Goal: Download file/media

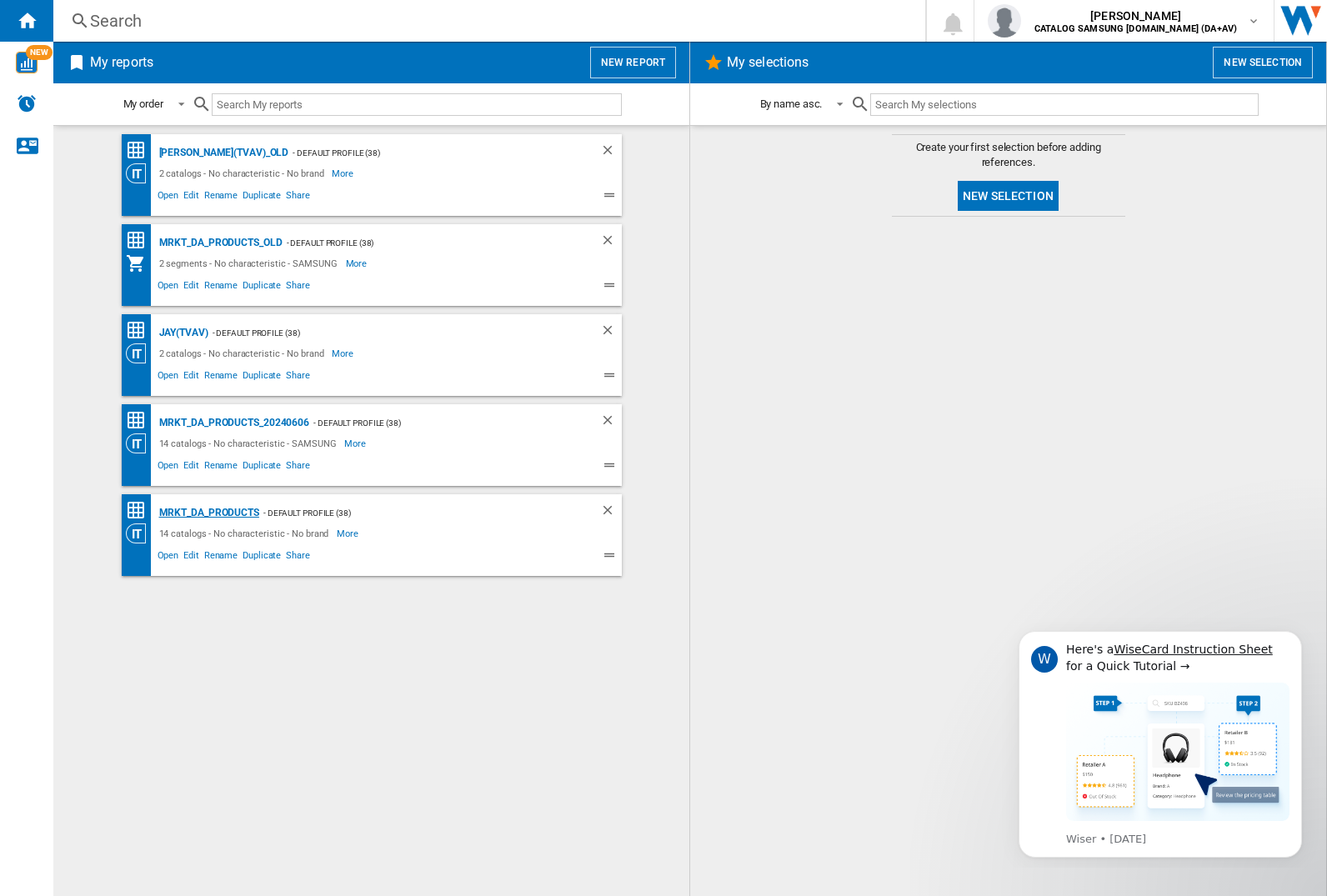
click at [208, 512] on div "MRKT_DA_PRODUCTS" at bounding box center [206, 512] width 104 height 21
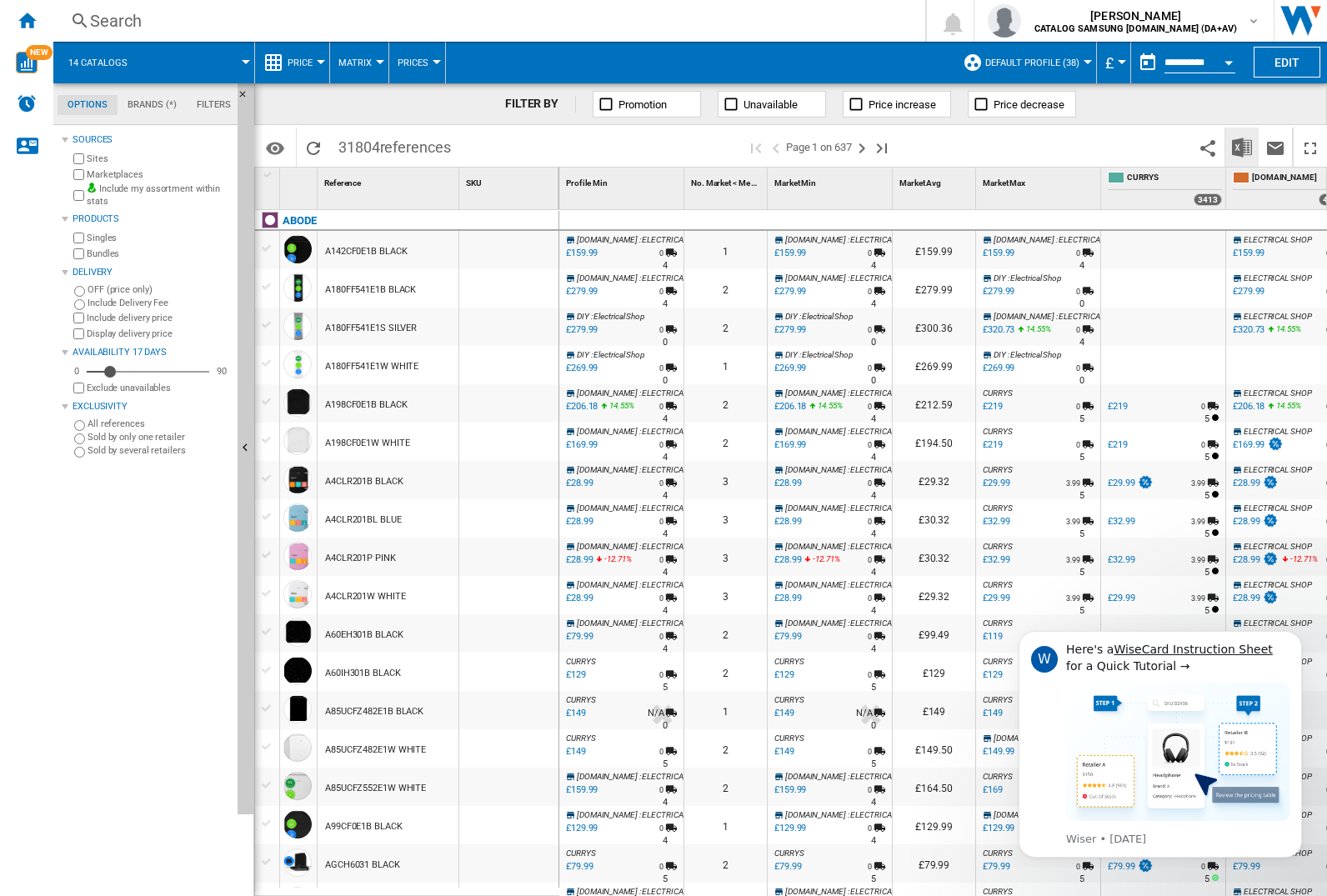
click at [1242, 146] on img "Download in Excel" at bounding box center [1242, 148] width 20 height 20
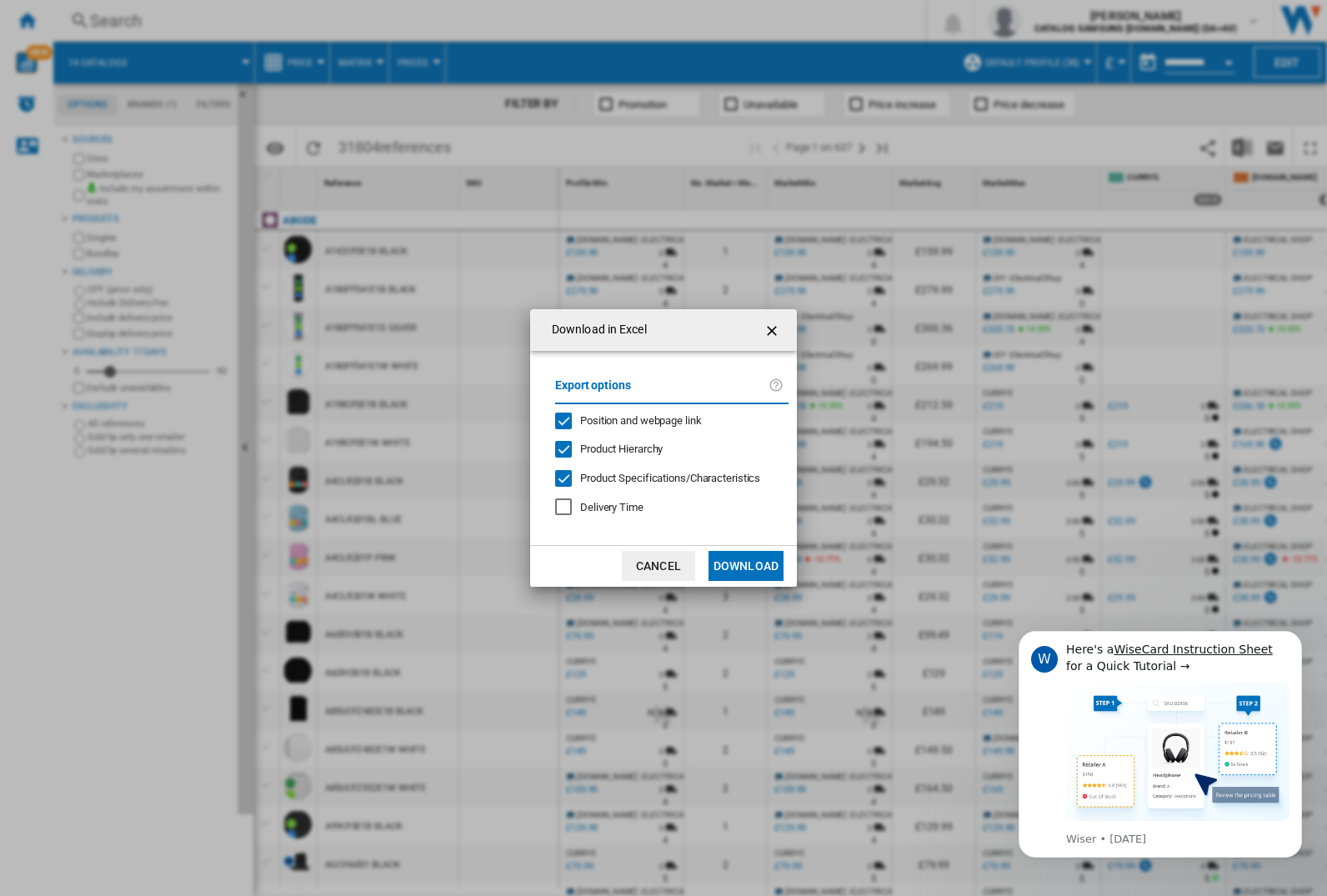
click at [630, 420] on span "Position and webpage link" at bounding box center [641, 421] width 121 height 13
click at [746, 566] on button "Download" at bounding box center [746, 566] width 75 height 30
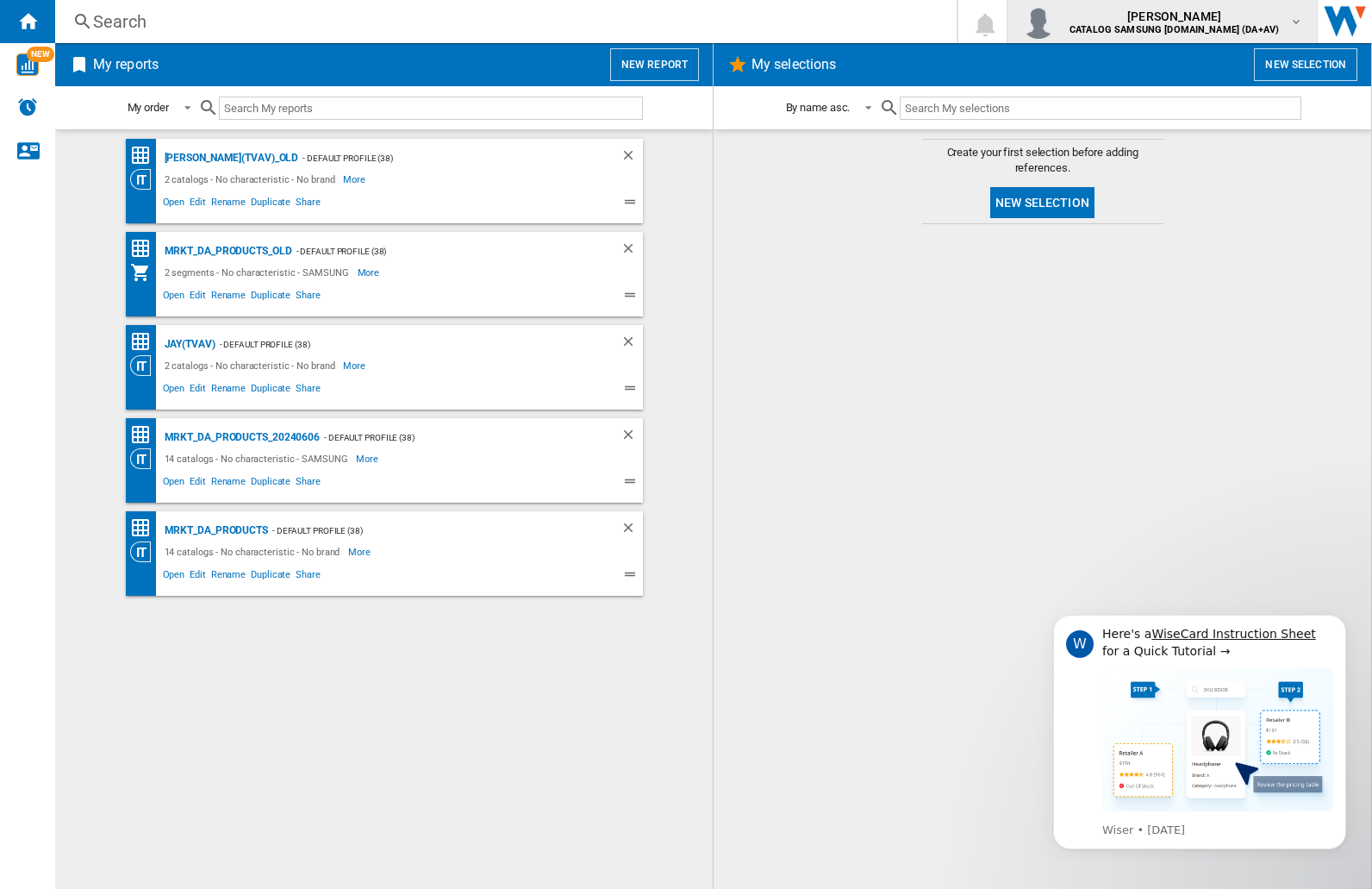
click at [1056, 22] on img "button" at bounding box center [1038, 22] width 35 height 35
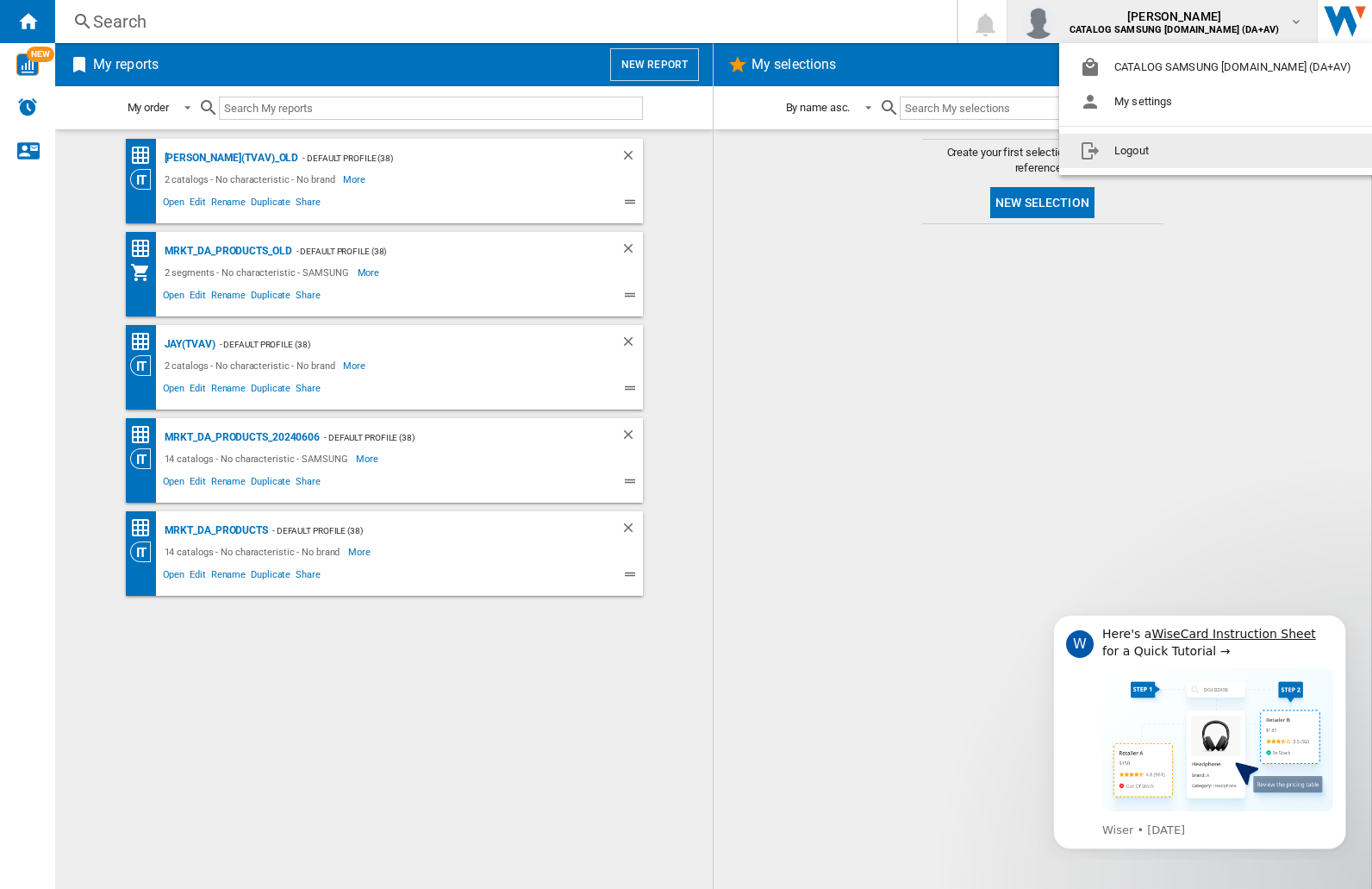
click at [1192, 151] on button "Logout" at bounding box center [1219, 151] width 320 height 35
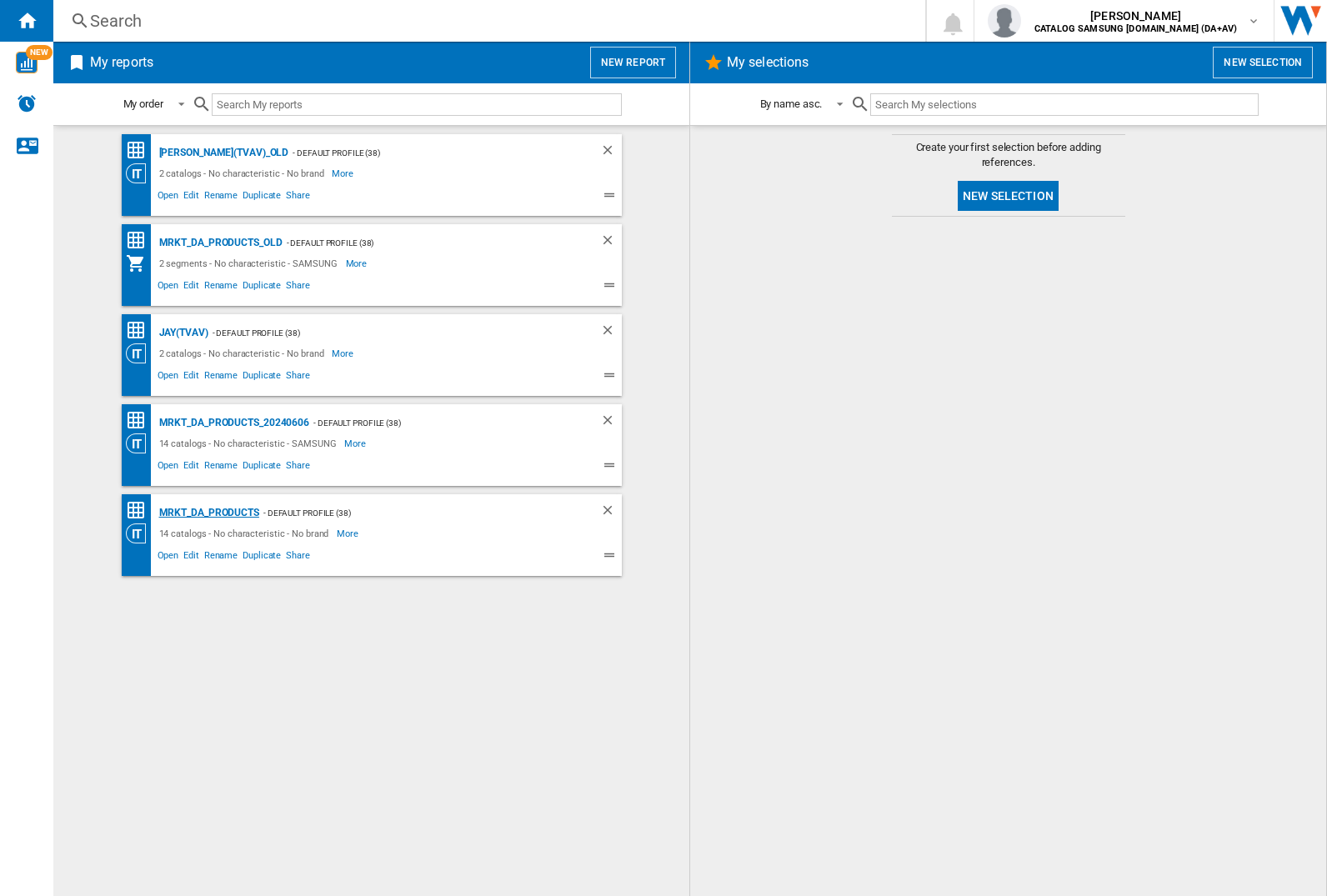
click at [208, 512] on div "MRKT_DA_PRODUCTS" at bounding box center [206, 512] width 104 height 21
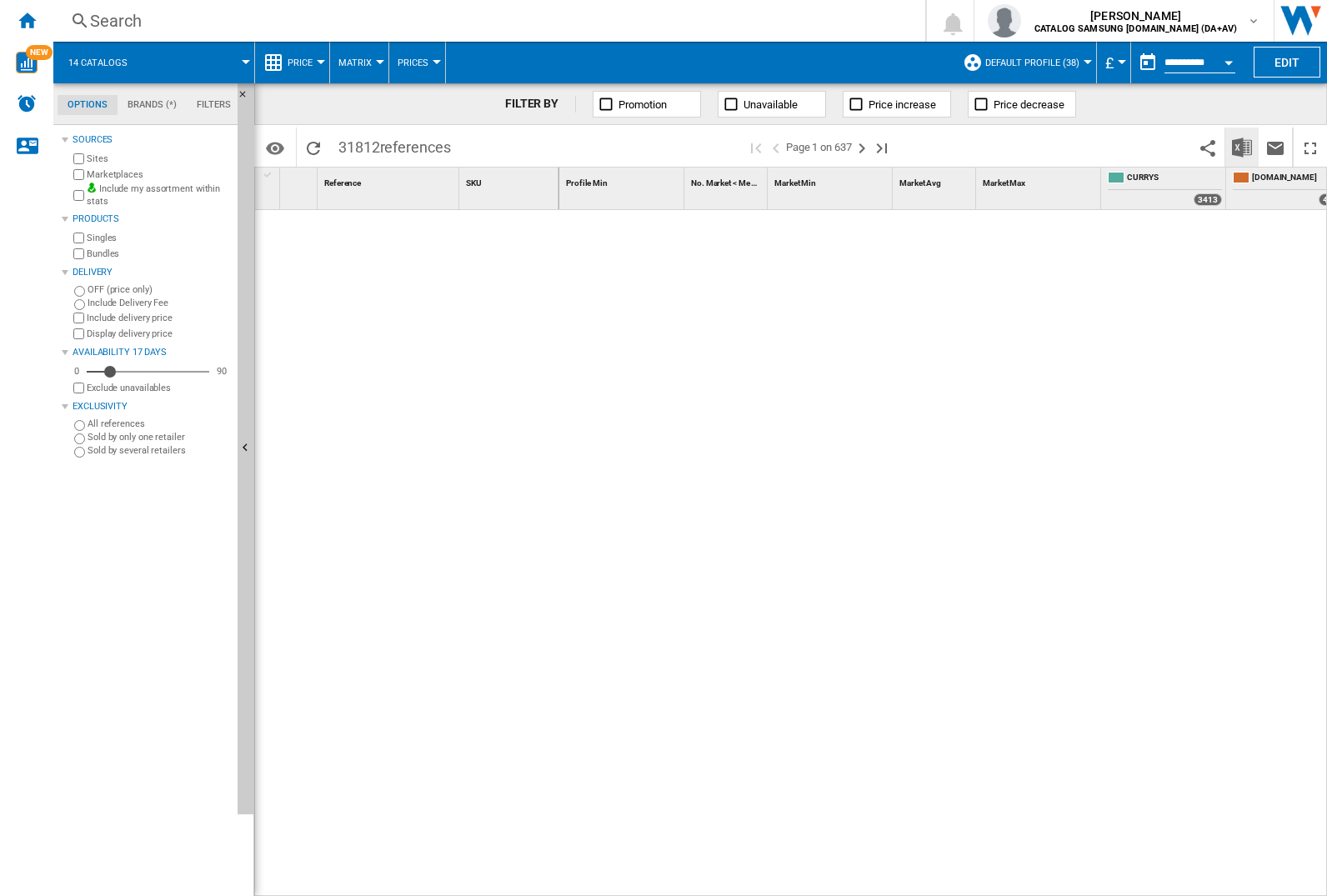
click at [1242, 146] on img "Download in Excel" at bounding box center [1242, 148] width 20 height 20
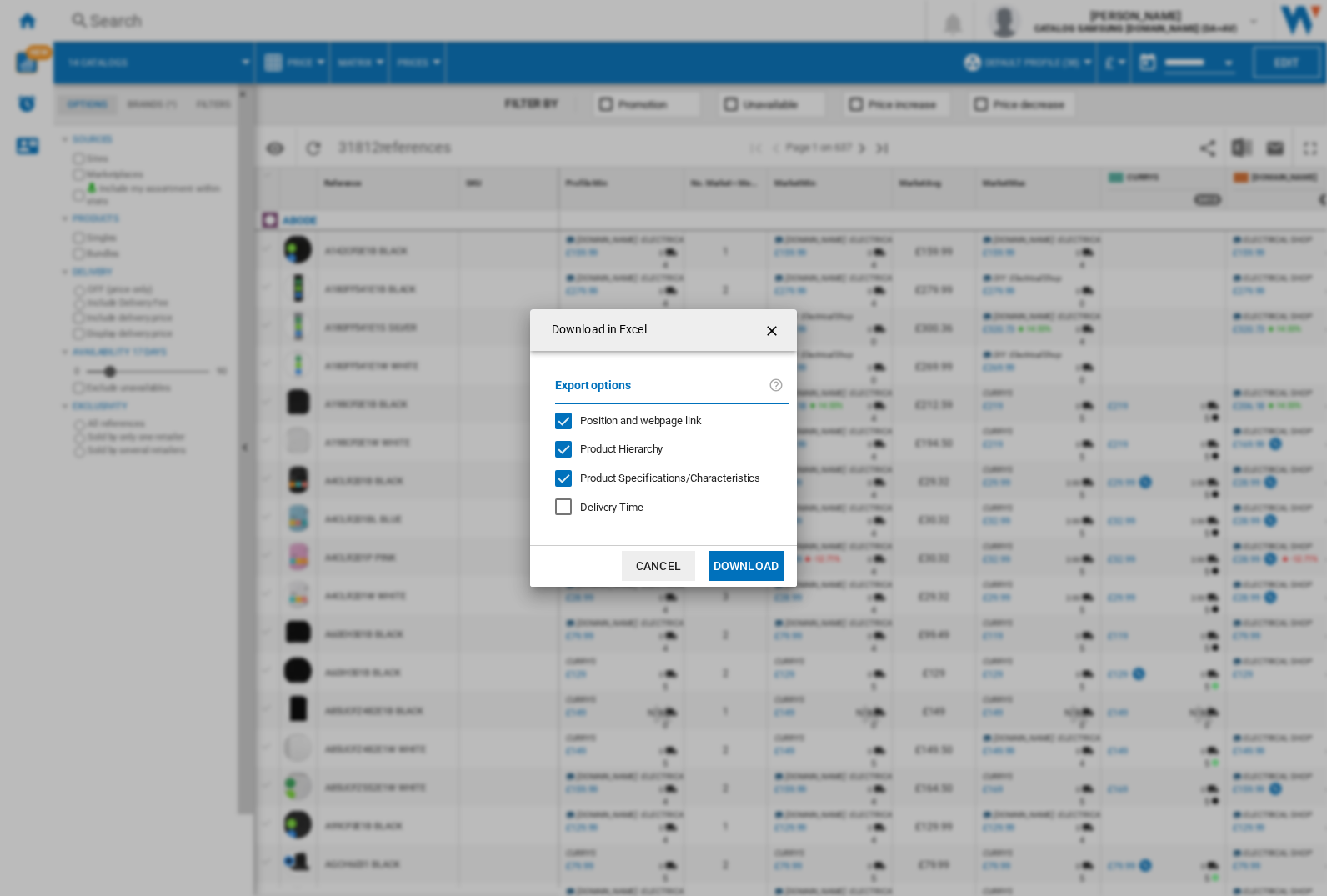
click at [630, 420] on span "Position and webpage link" at bounding box center [641, 421] width 121 height 13
click at [746, 566] on button "Download" at bounding box center [746, 566] width 75 height 30
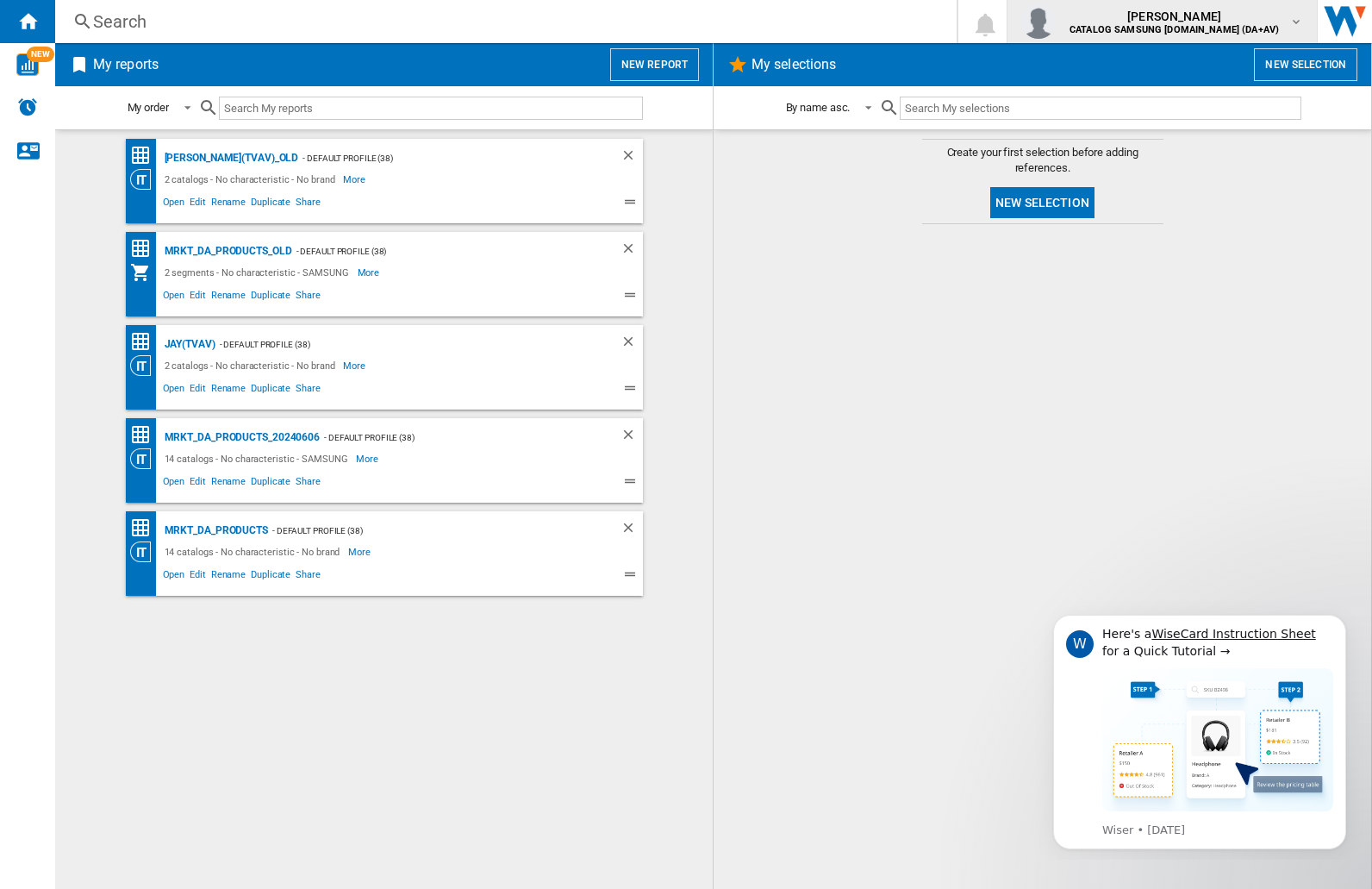
click at [1056, 22] on img "button" at bounding box center [1038, 22] width 35 height 35
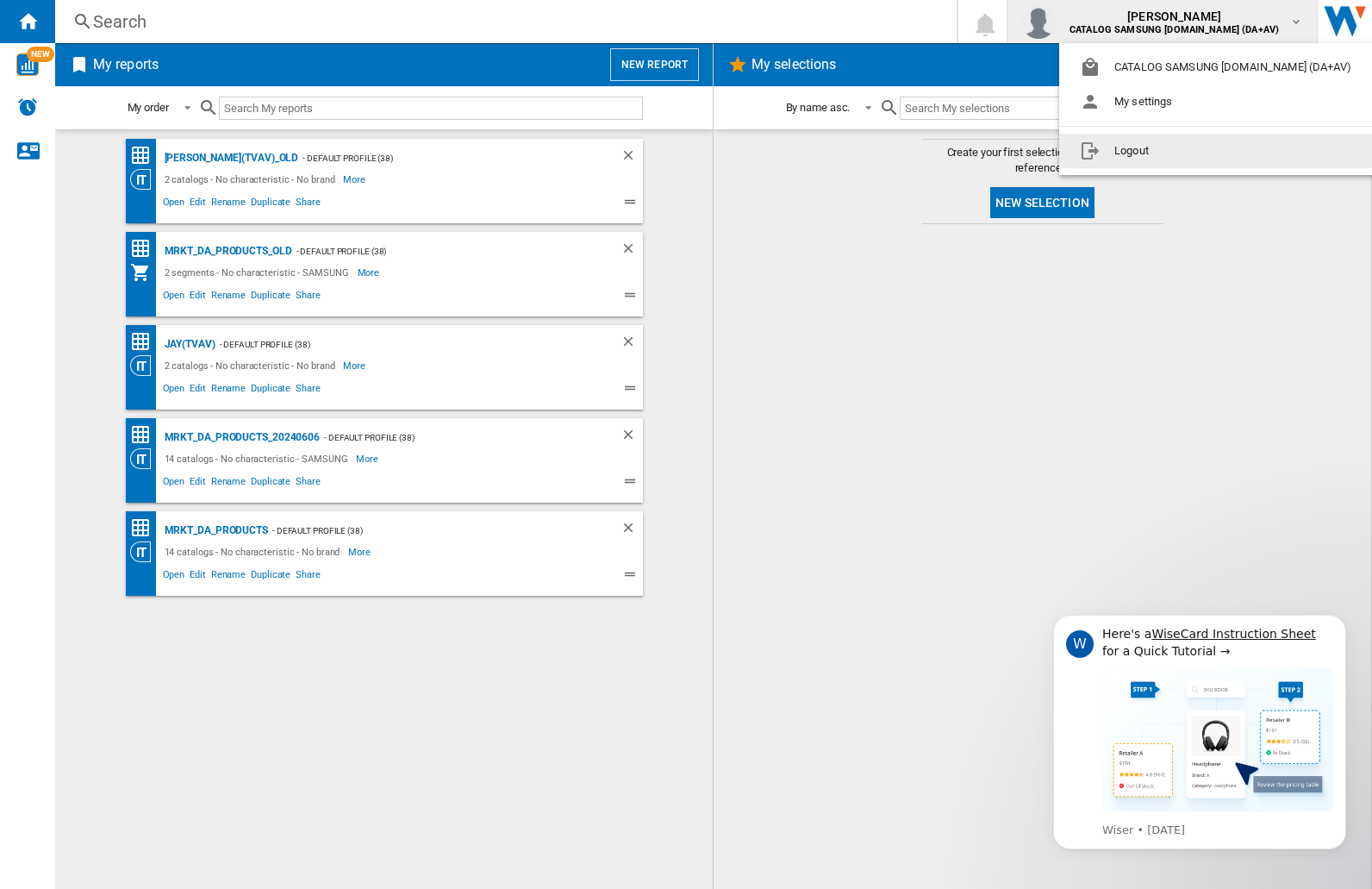
click at [1192, 151] on button "Logout" at bounding box center [1219, 151] width 320 height 35
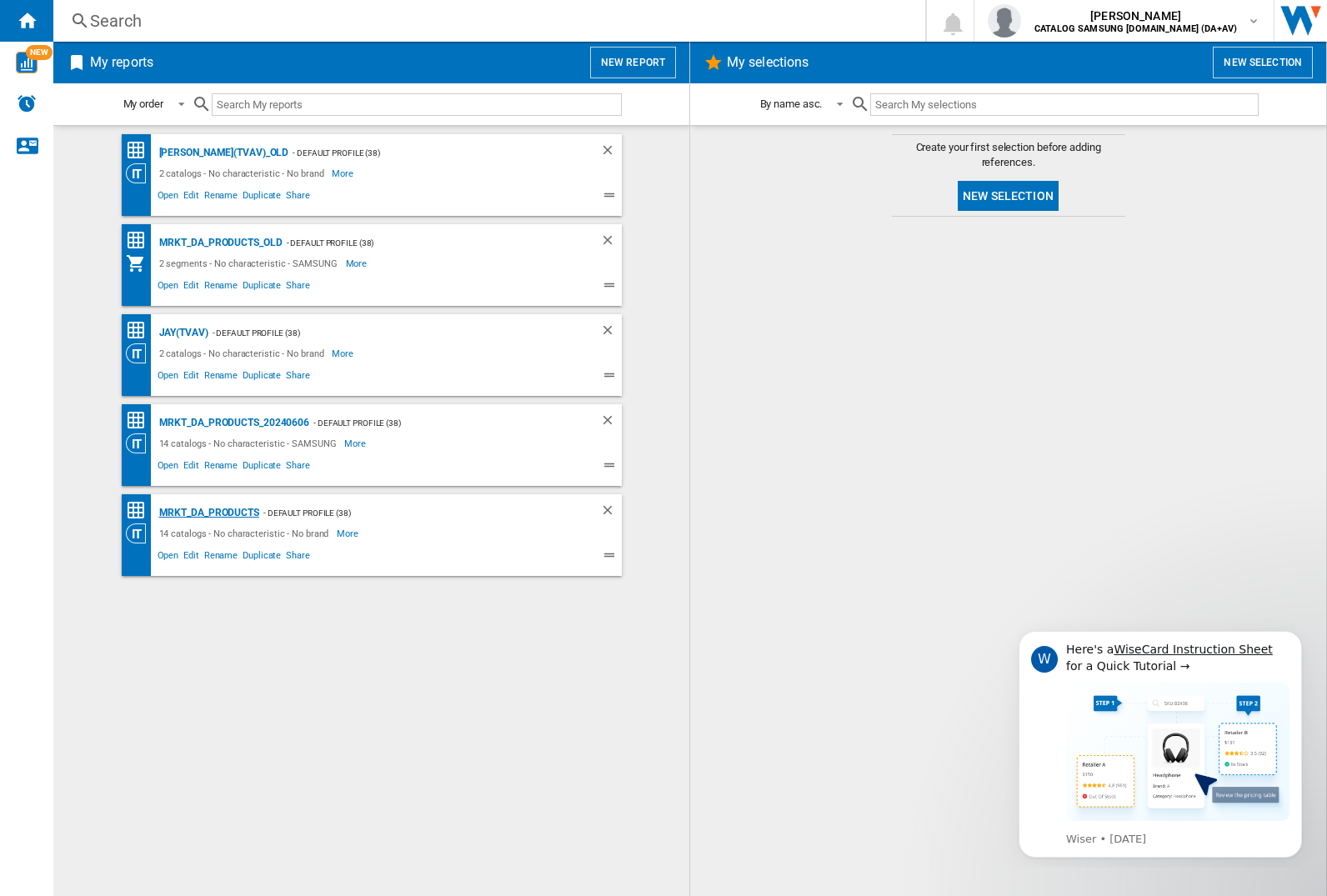
click at [208, 512] on div "MRKT_DA_PRODUCTS" at bounding box center [206, 512] width 104 height 21
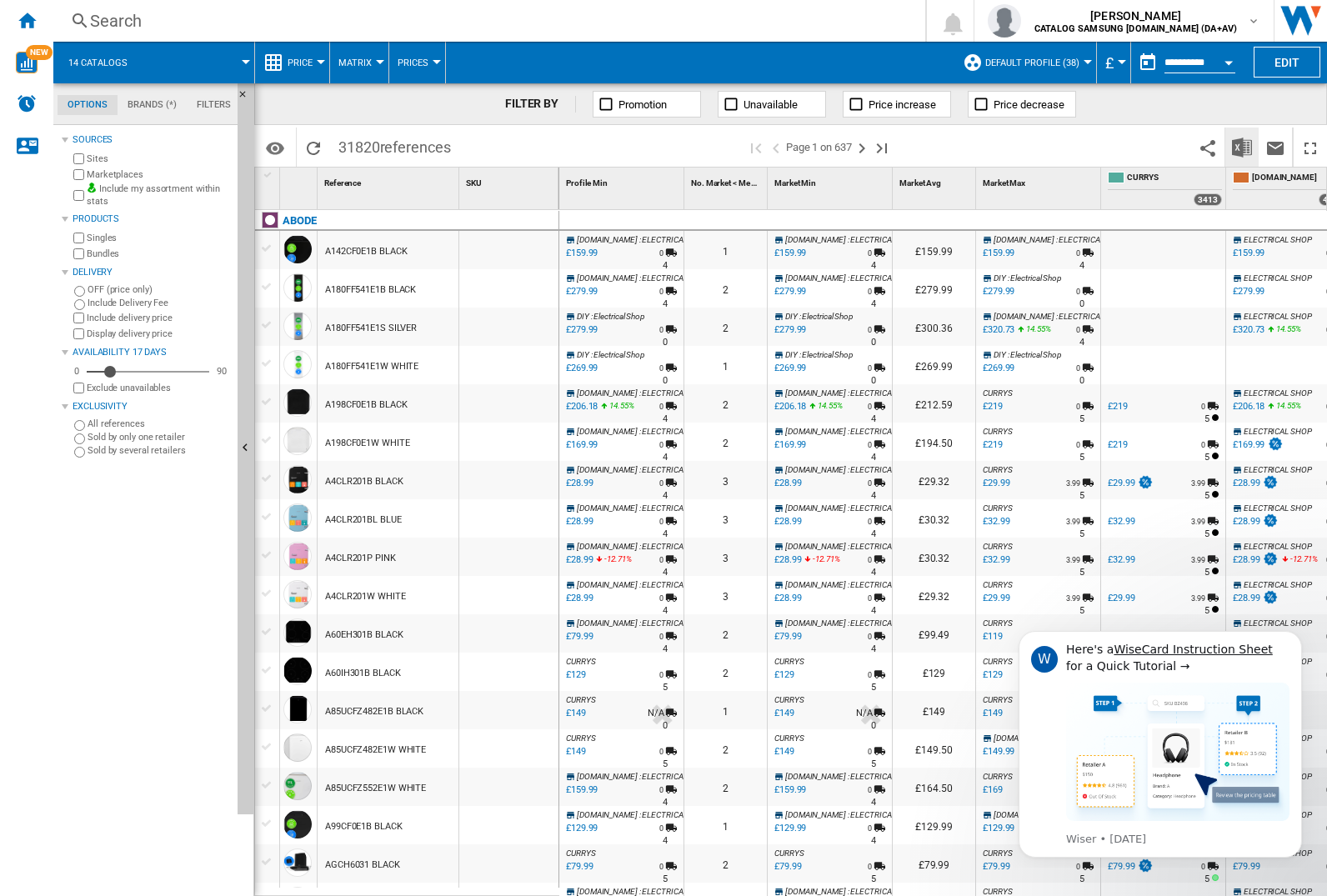
click at [1242, 146] on img "Download in Excel" at bounding box center [1242, 148] width 20 height 20
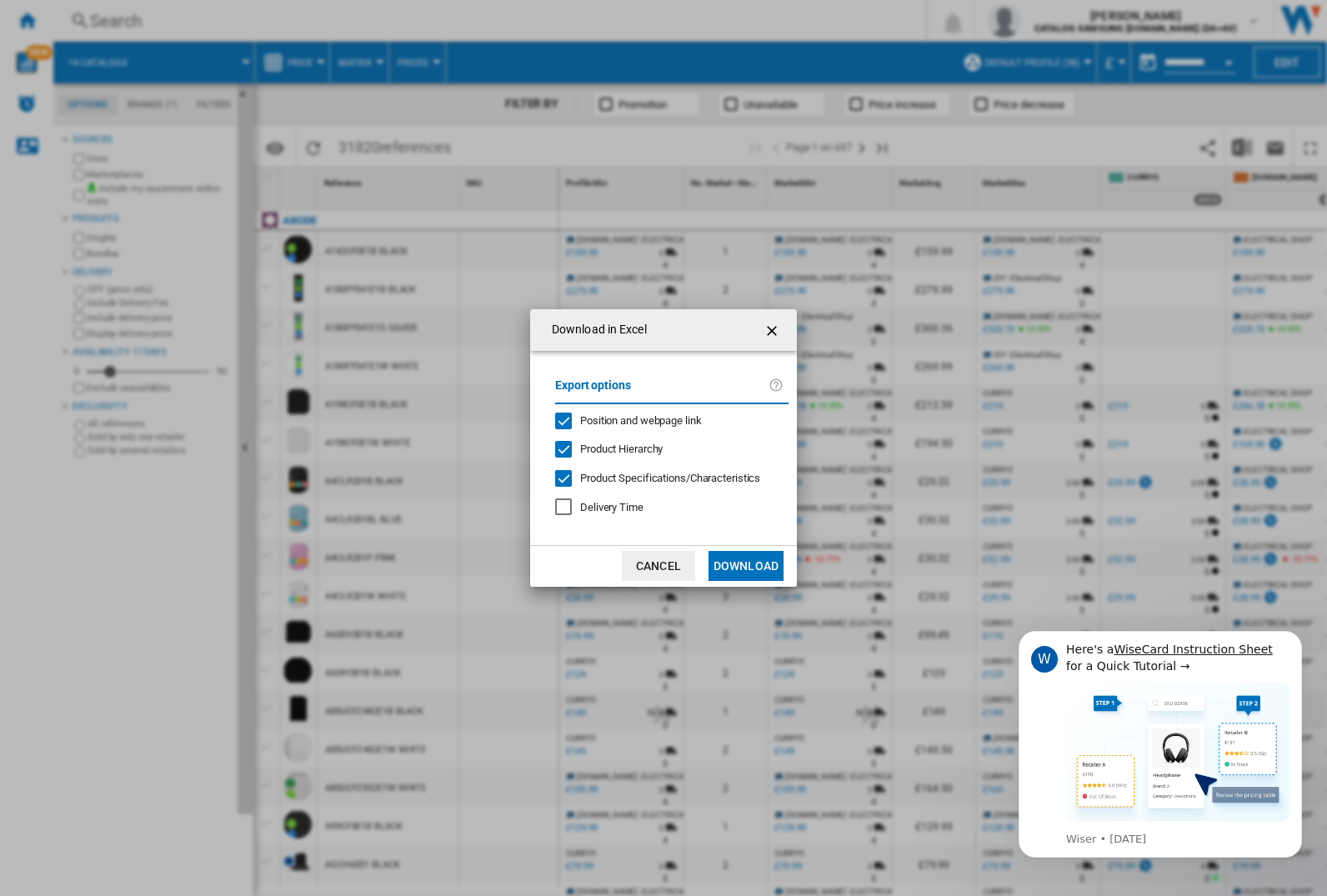
click at [630, 420] on span "Position and webpage link" at bounding box center [641, 421] width 121 height 13
click at [746, 566] on button "Download" at bounding box center [746, 566] width 75 height 30
